Goal: Transaction & Acquisition: Subscribe to service/newsletter

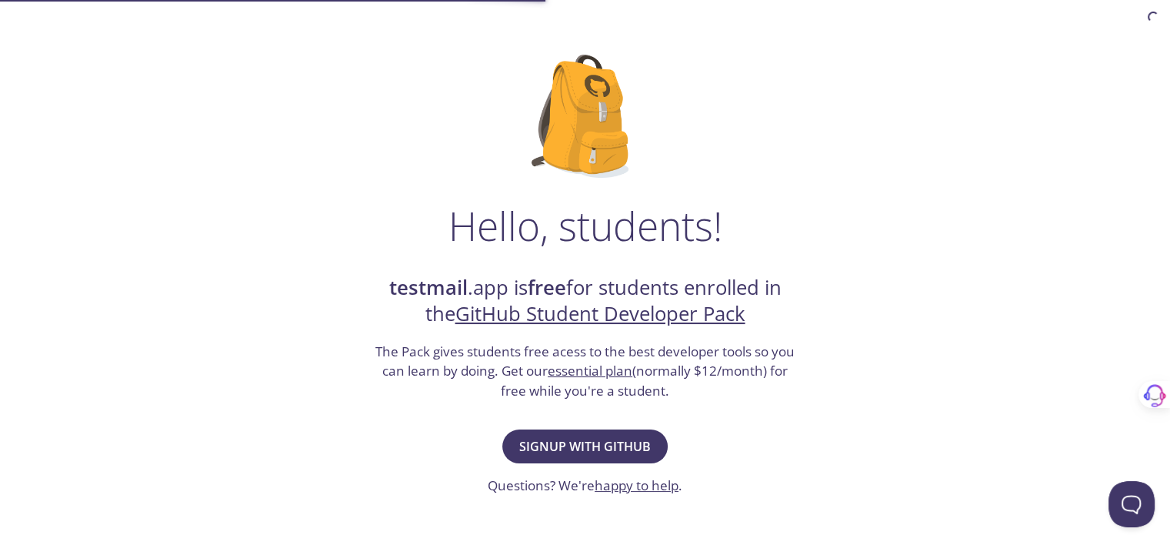
scroll to position [154, 0]
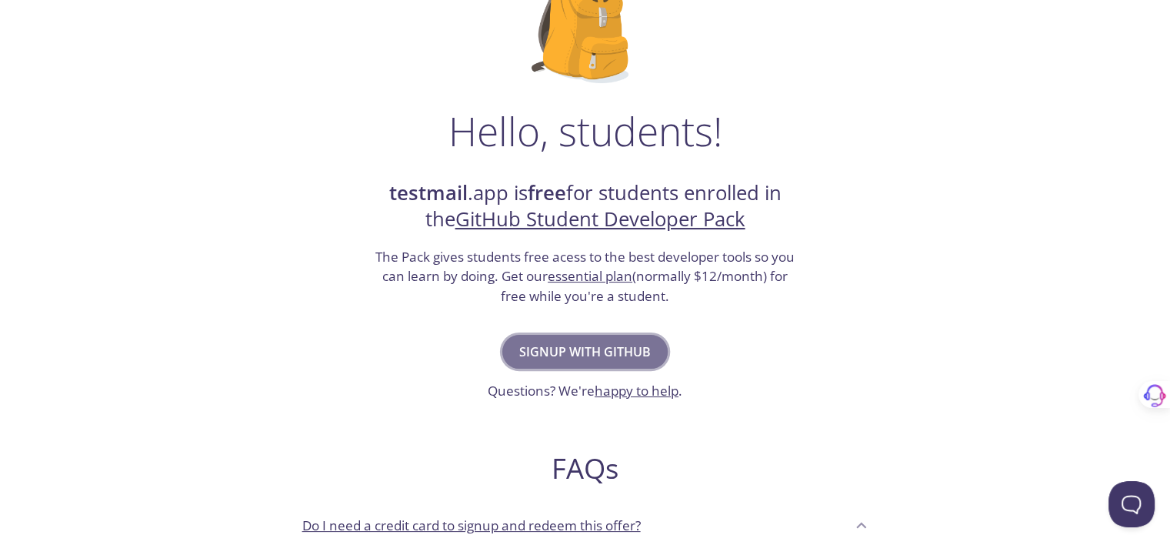
click at [581, 361] on span "Signup with GitHub" at bounding box center [585, 352] width 132 height 22
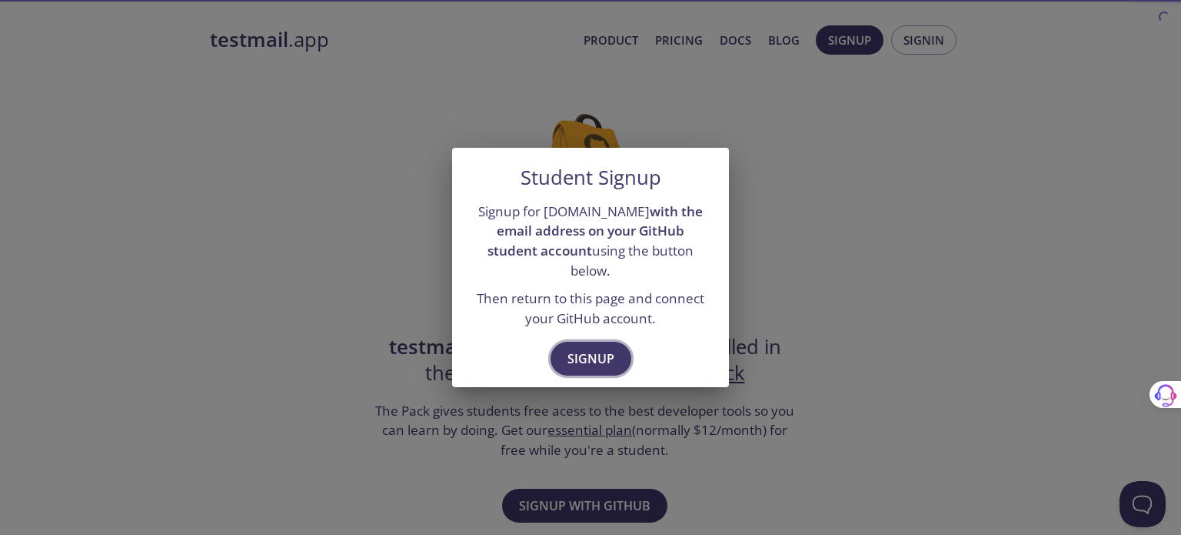
click at [609, 348] on span "Signup" at bounding box center [591, 359] width 47 height 22
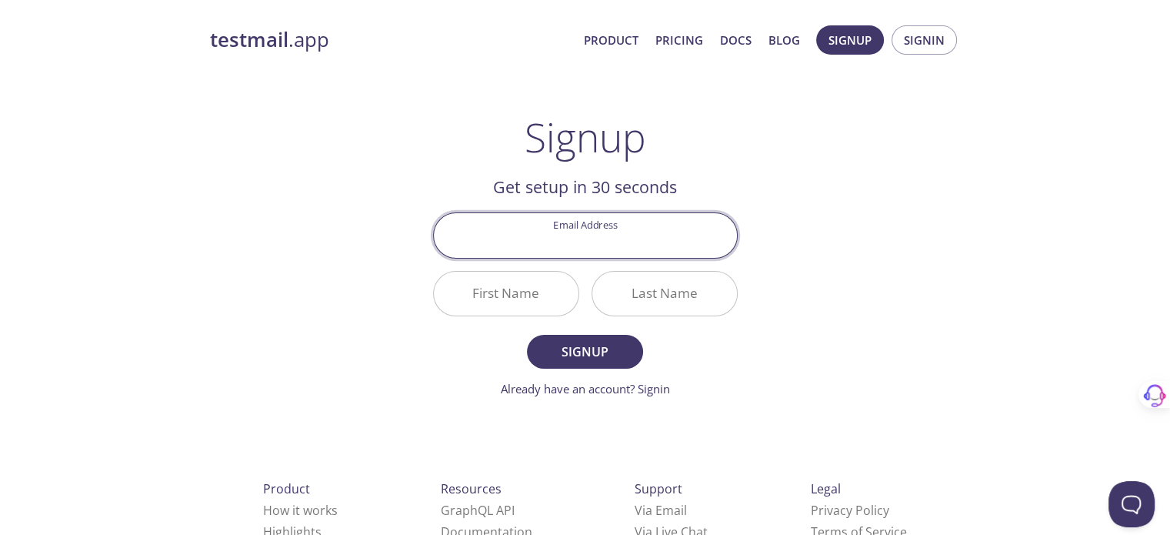
click at [598, 250] on input "Email Address" at bounding box center [585, 235] width 303 height 44
type input "[PERSON_NAME][EMAIL_ADDRESS][DOMAIN_NAME]"
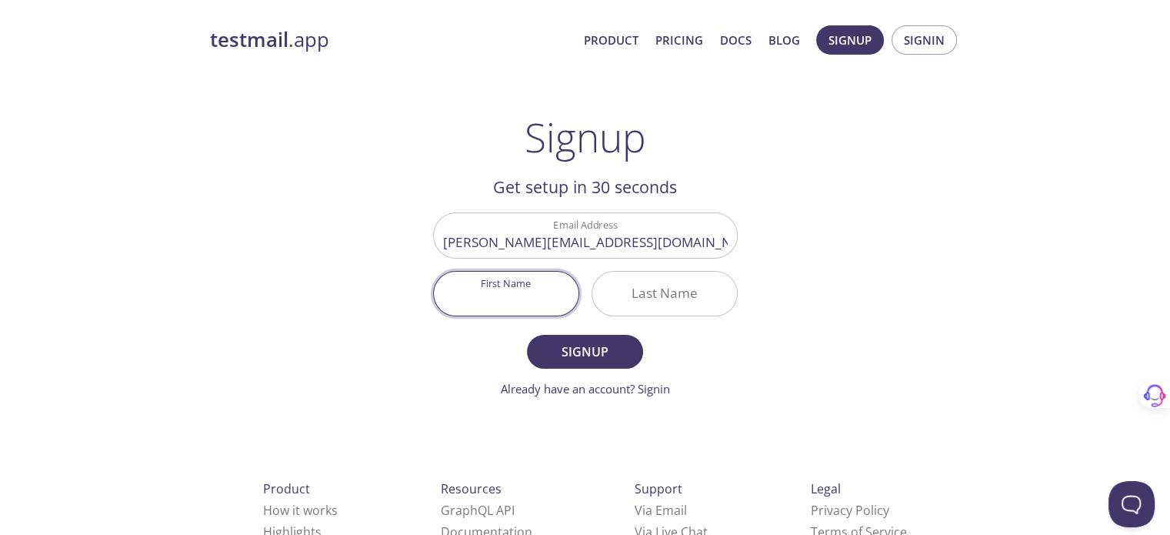
click at [526, 288] on input "First Name" at bounding box center [506, 293] width 145 height 44
type input "Husnain"
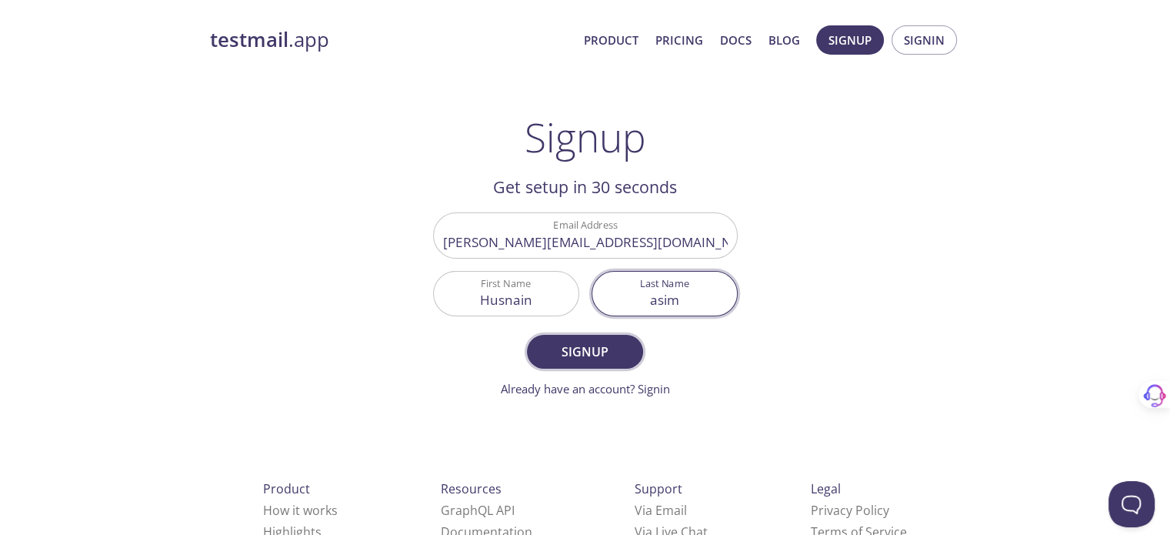
type input "asim"
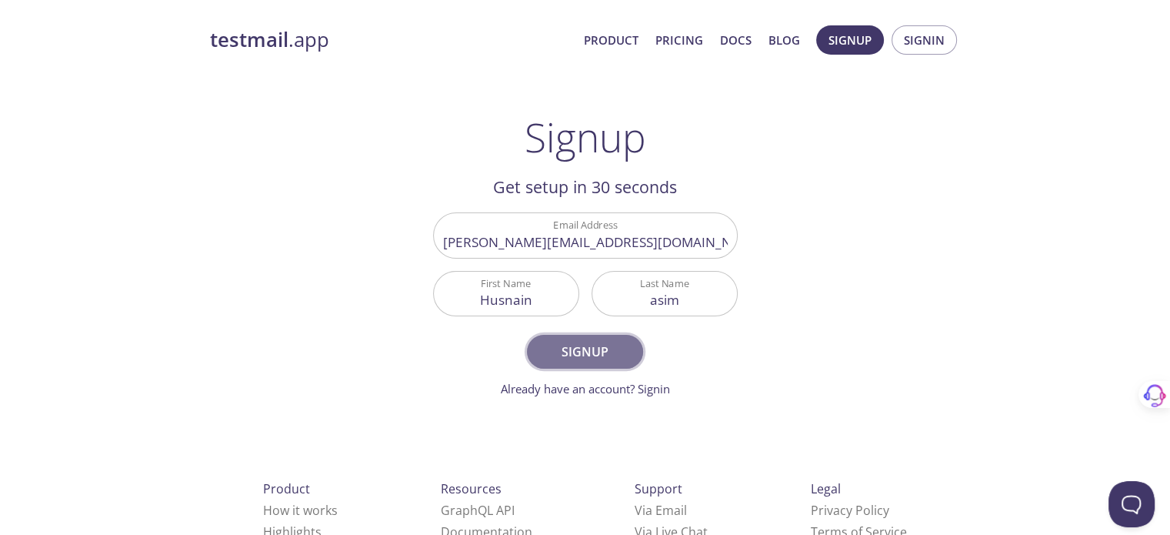
click at [583, 343] on span "Signup" at bounding box center [585, 352] width 82 height 22
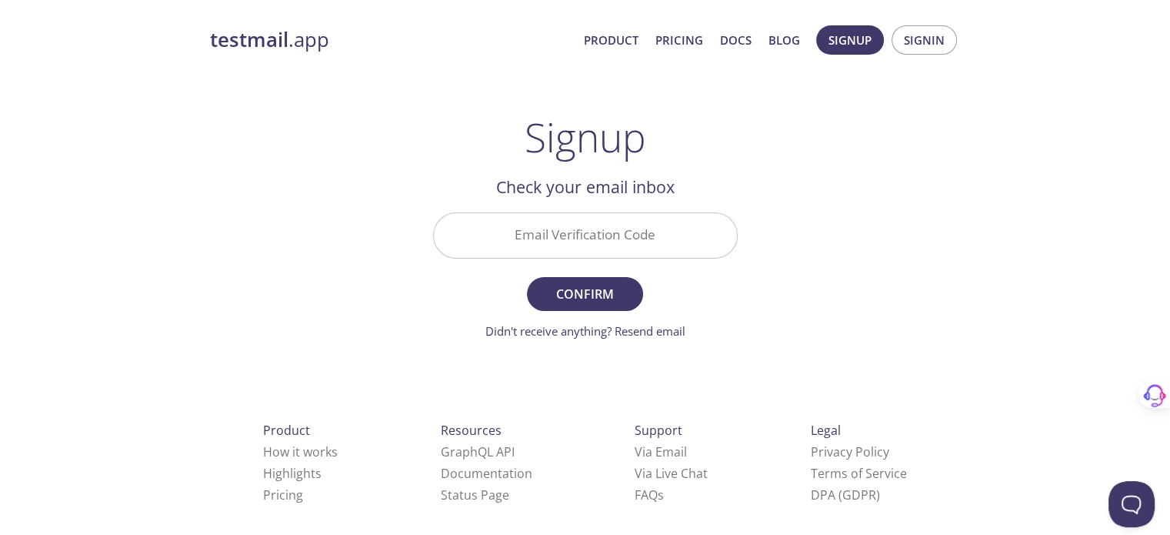
click at [585, 222] on input "Email Verification Code" at bounding box center [585, 235] width 303 height 44
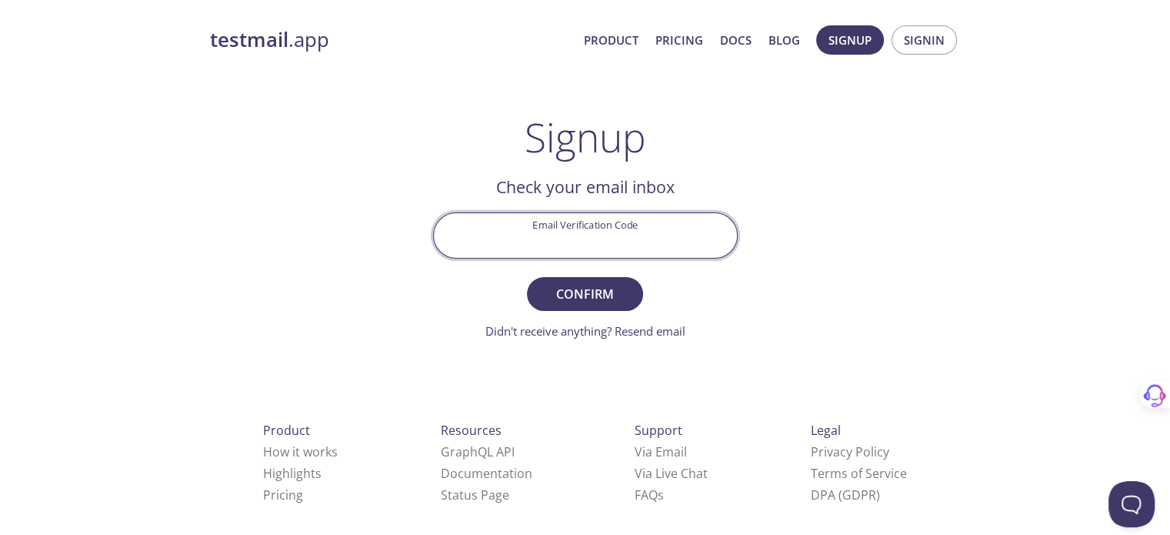
paste input "WTG45AE"
type input "WTG45AE"
click at [571, 295] on span "Confirm" at bounding box center [585, 294] width 82 height 22
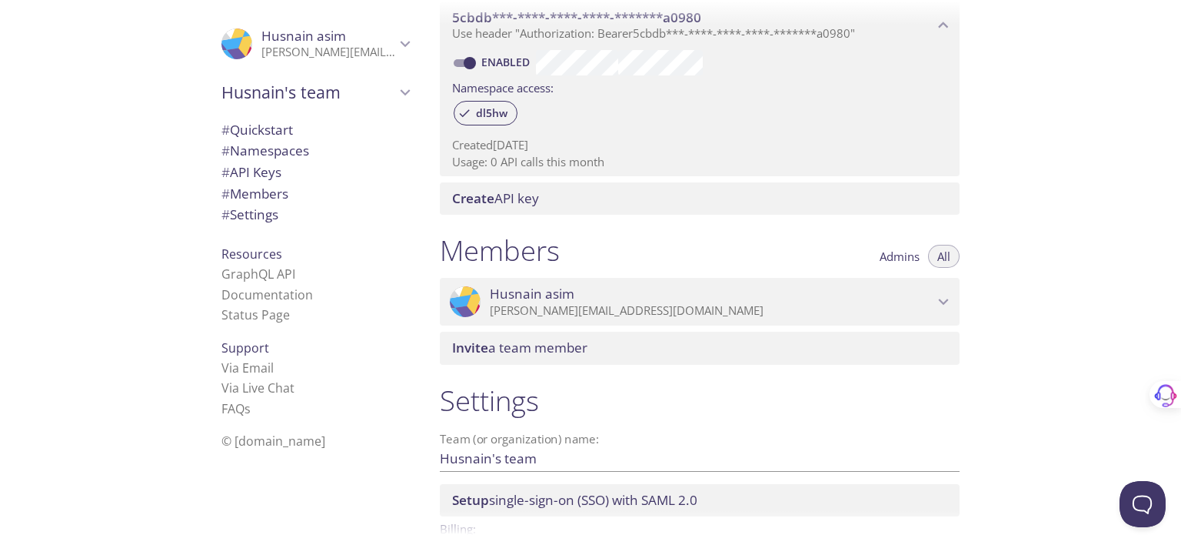
scroll to position [559, 0]
